Goal: Task Accomplishment & Management: Use online tool/utility

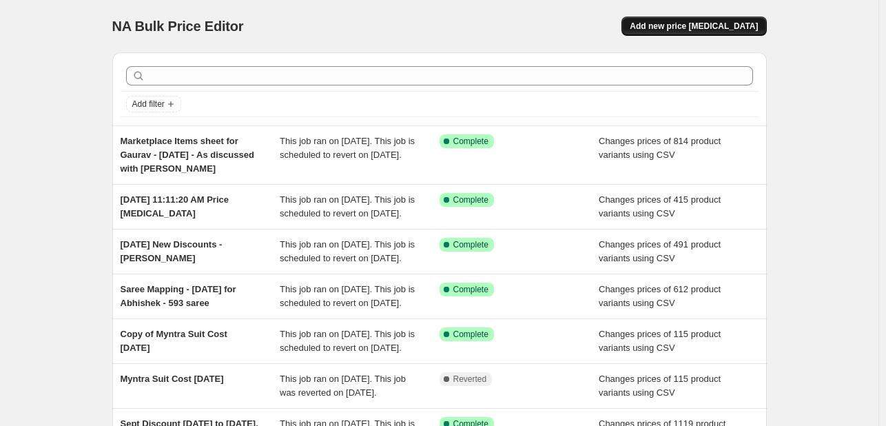
click at [714, 27] on span "Add new price [MEDICAL_DATA]" at bounding box center [694, 26] width 128 height 11
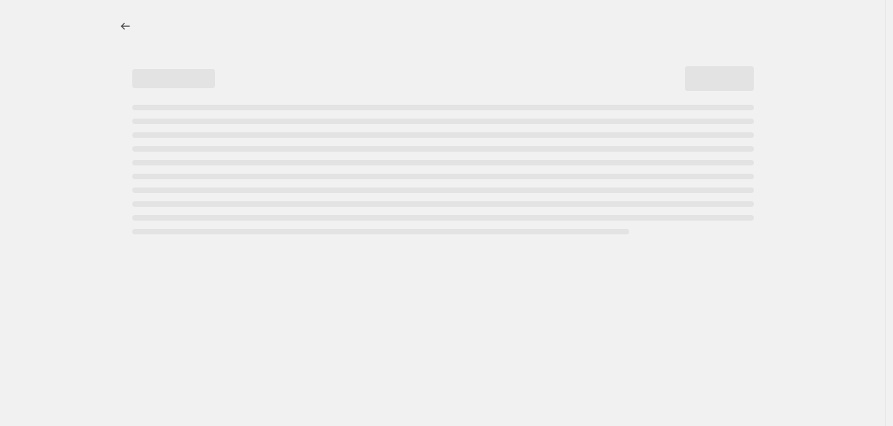
select select "percentage"
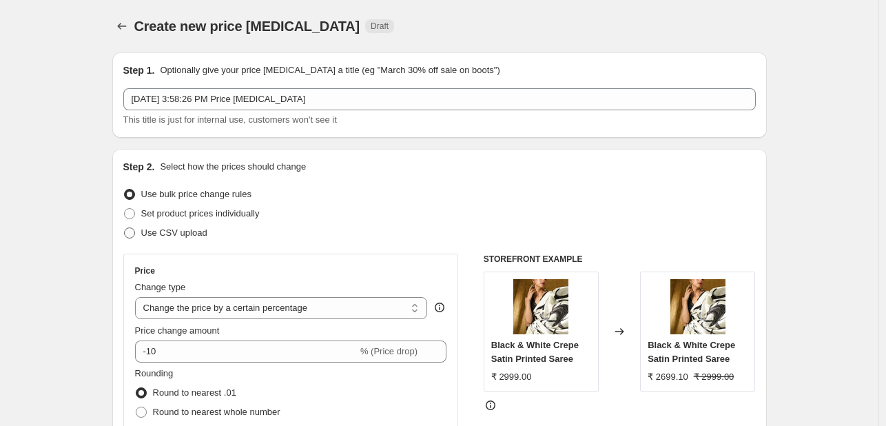
click at [161, 233] on span "Use CSV upload" at bounding box center [174, 232] width 66 height 10
click at [125, 228] on input "Use CSV upload" at bounding box center [124, 227] width 1 height 1
radio input "true"
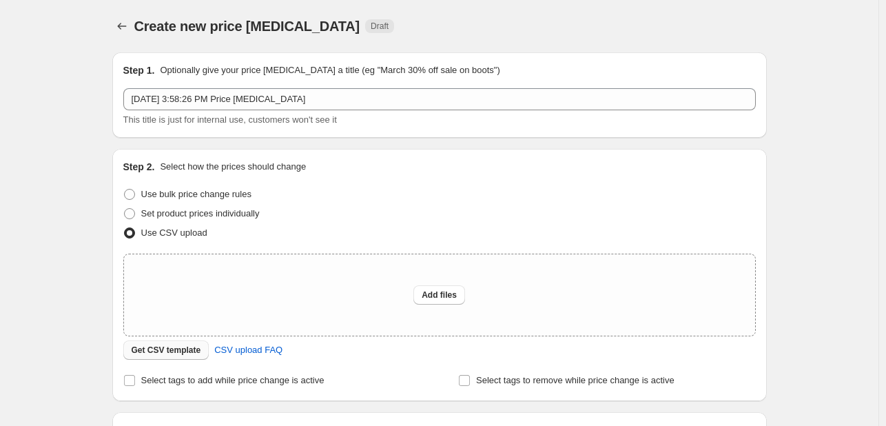
click at [179, 349] on span "Get CSV template" at bounding box center [167, 350] width 70 height 11
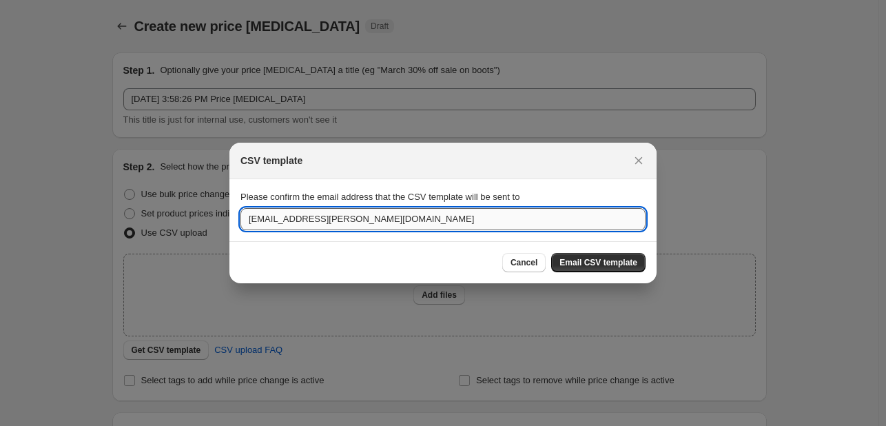
click at [311, 222] on input "[EMAIL_ADDRESS][PERSON_NAME][DOMAIN_NAME]" at bounding box center [442, 219] width 405 height 22
type input "[EMAIL_ADDRESS][PERSON_NAME][DOMAIN_NAME]"
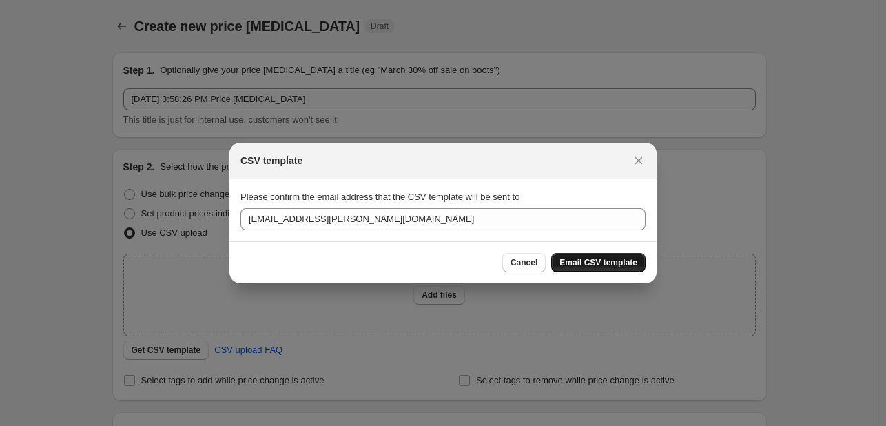
click at [613, 269] on button "Email CSV template" at bounding box center [598, 262] width 94 height 19
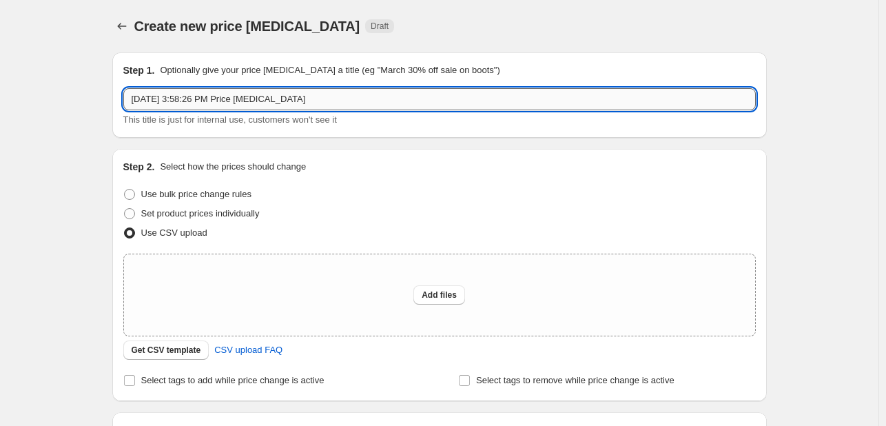
click at [278, 103] on input "[DATE] 3:58:26 PM Price [MEDICAL_DATA]" at bounding box center [439, 99] width 633 height 22
paste input "Market place price change - Gaurav"
type input "Market place price change - Gaurav - [DATE]"
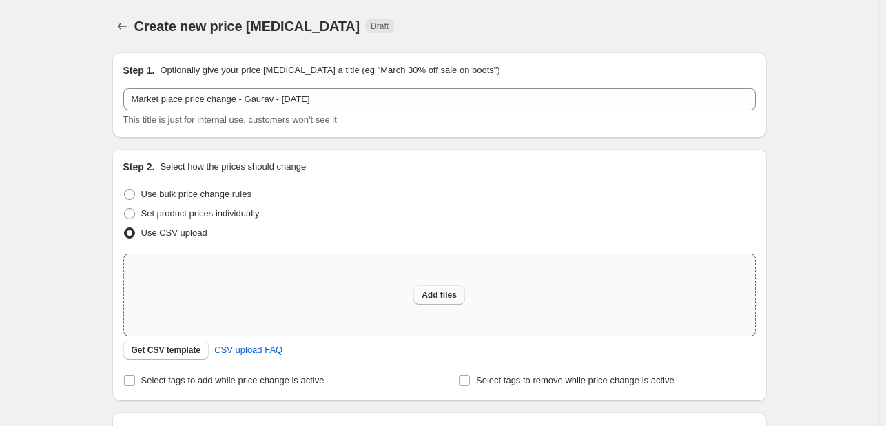
click at [440, 294] on span "Add files" at bounding box center [439, 294] width 35 height 11
type input "C:\fakepath\Market place price change - Gaurav - csv_template_user_40691.csv"
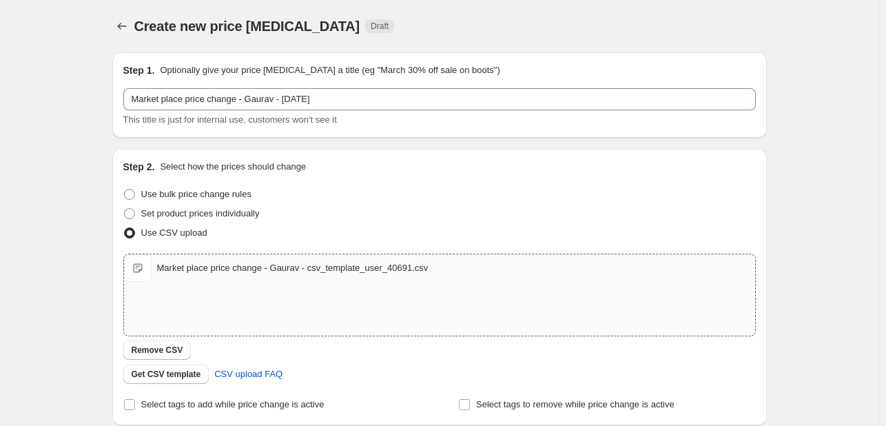
scroll to position [212, 0]
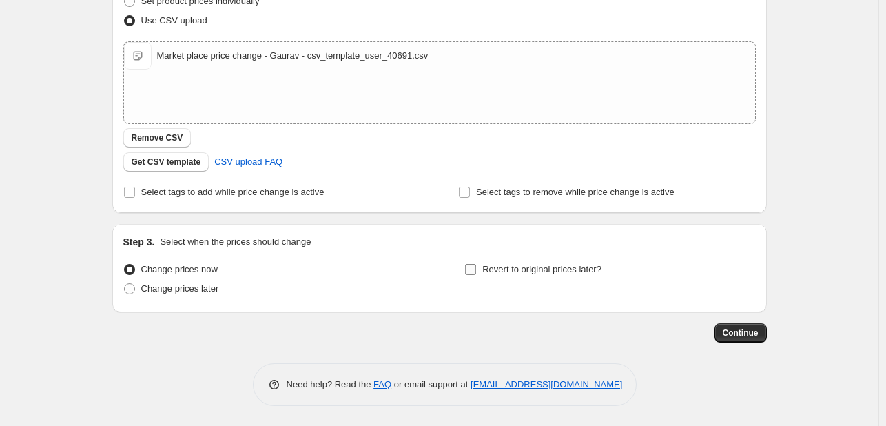
click at [514, 270] on span "Revert to original prices later?" at bounding box center [541, 269] width 119 height 10
click at [476, 270] on input "Revert to original prices later?" at bounding box center [470, 269] width 11 height 11
checkbox input "true"
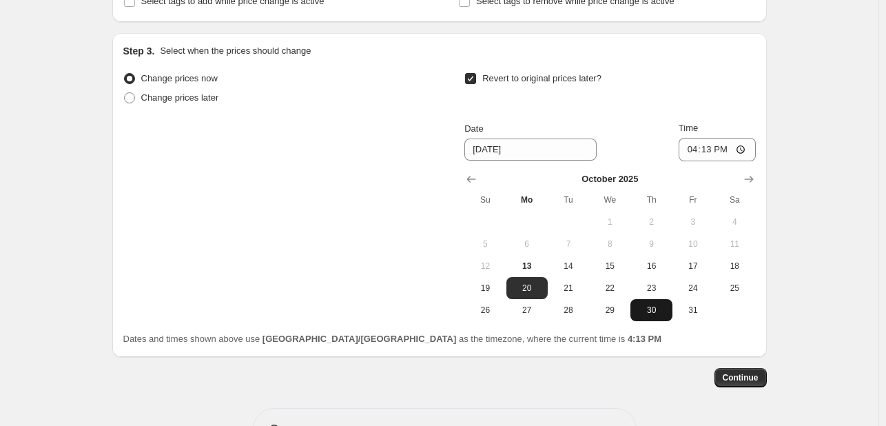
scroll to position [405, 0]
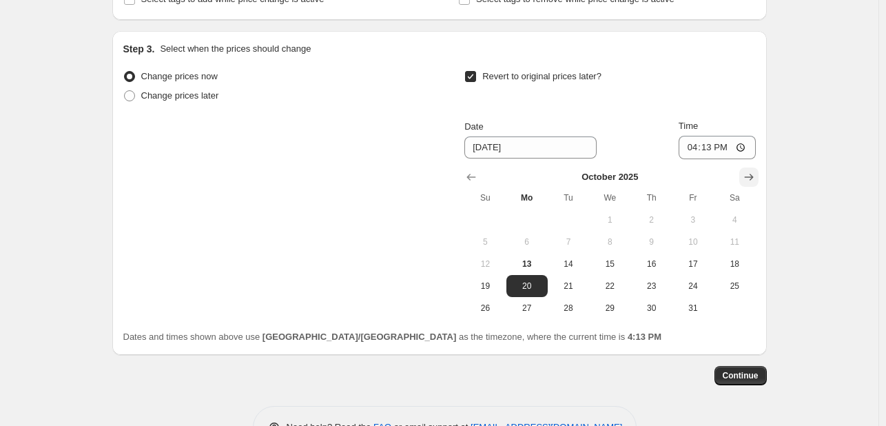
click at [752, 177] on icon "Show next month, November 2025" at bounding box center [749, 177] width 14 height 14
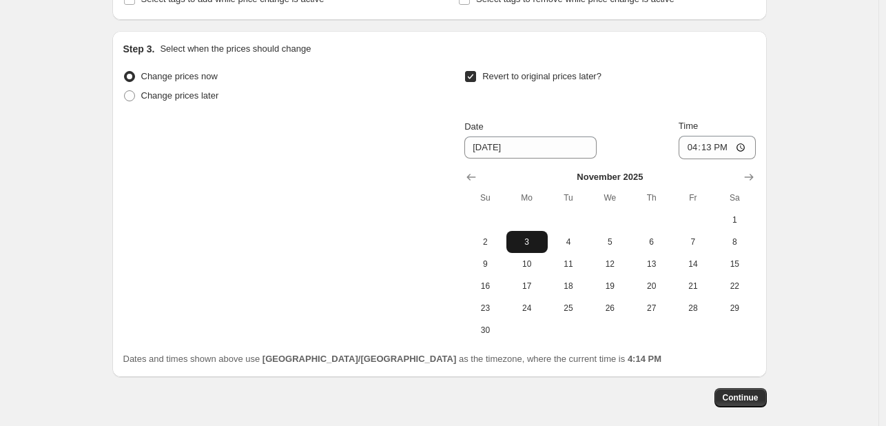
click at [526, 243] on span "3" at bounding box center [527, 241] width 30 height 11
type input "[DATE]"
click at [741, 393] on span "Continue" at bounding box center [741, 397] width 36 height 11
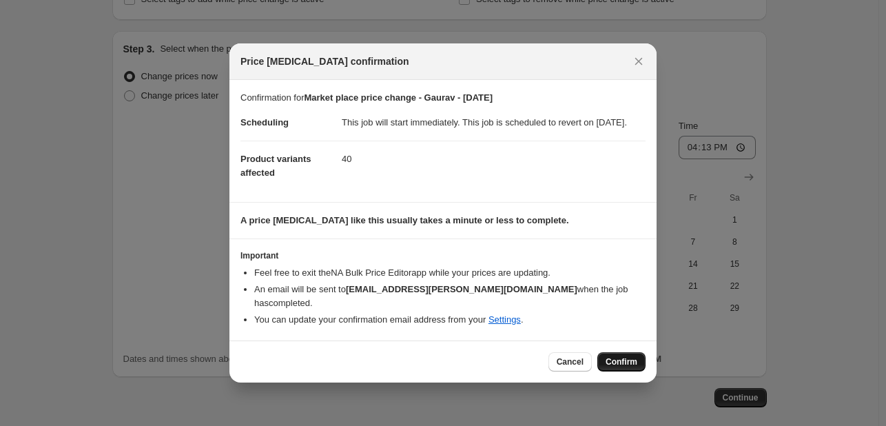
click at [617, 365] on span "Confirm" at bounding box center [622, 361] width 32 height 11
